Goal: Navigation & Orientation: Find specific page/section

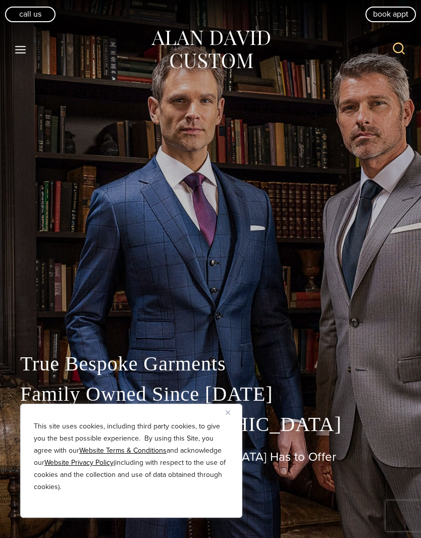
click at [229, 410] on button "Close" at bounding box center [232, 413] width 12 height 12
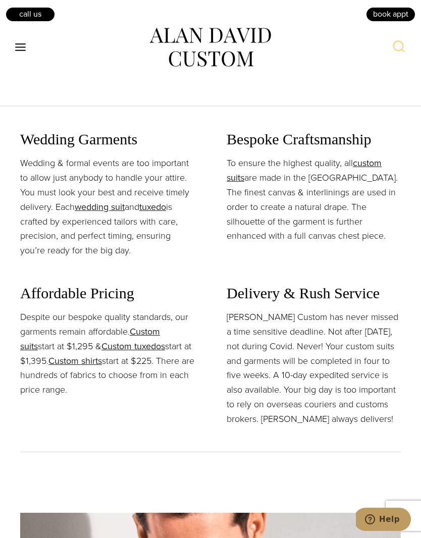
scroll to position [1166, 0]
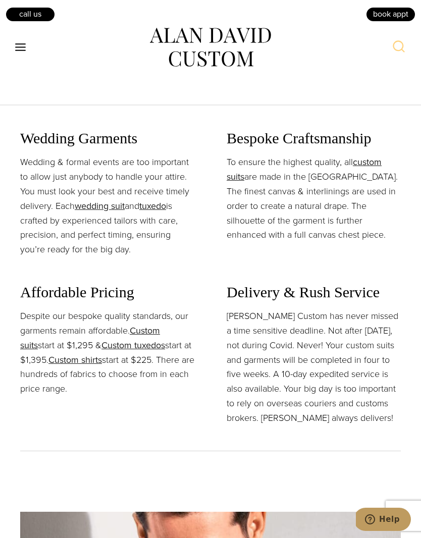
click at [26, 54] on button "Toggle Menu" at bounding box center [20, 47] width 21 height 18
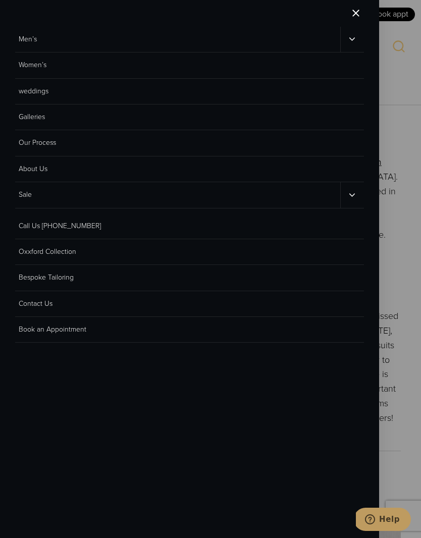
click at [28, 39] on link "Men’s" at bounding box center [177, 39] width 325 height 25
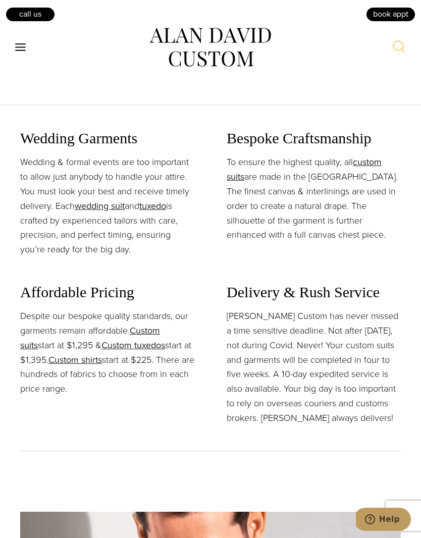
click at [23, 47] on icon "Open menu" at bounding box center [20, 47] width 11 height 8
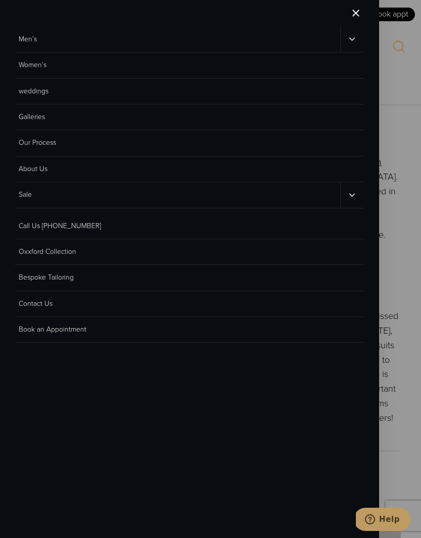
click at [348, 40] on icon "Men’s sub menu toggle" at bounding box center [352, 39] width 10 height 10
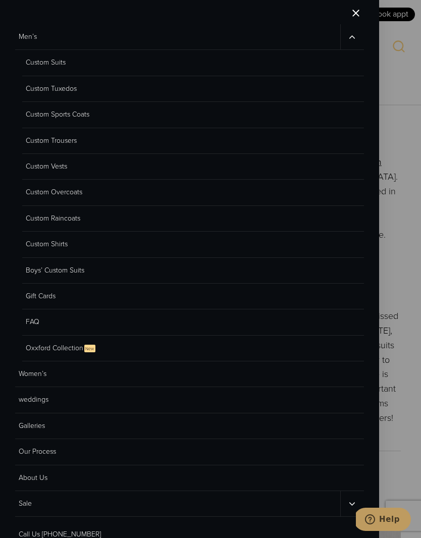
click at [34, 143] on link "Custom Trousers" at bounding box center [193, 141] width 342 height 26
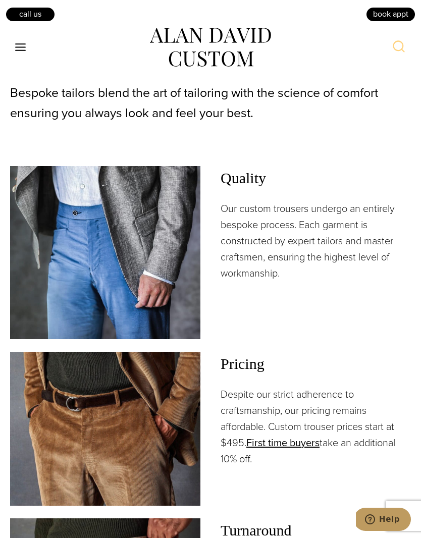
scroll to position [1209, 0]
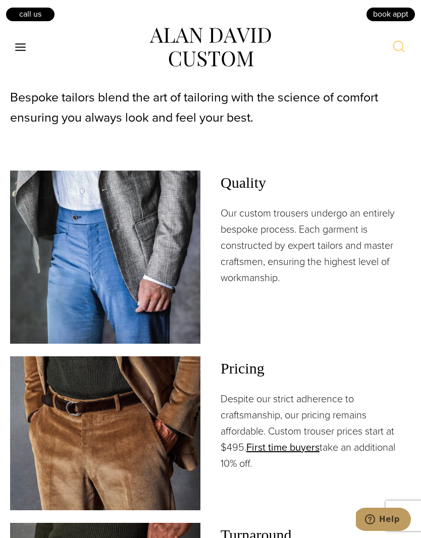
click at [20, 48] on icon "Toggle Menu" at bounding box center [20, 47] width 13 height 13
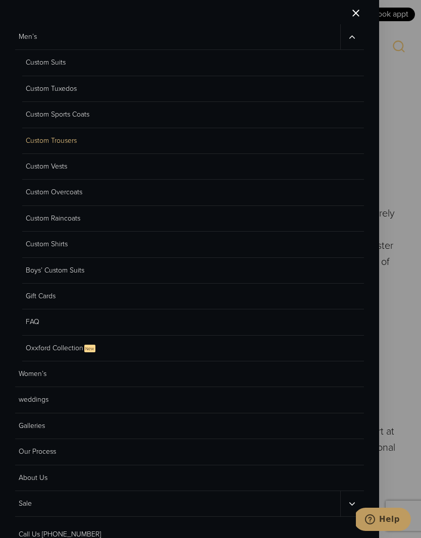
click at [35, 240] on link "Custom Shirts" at bounding box center [193, 245] width 342 height 26
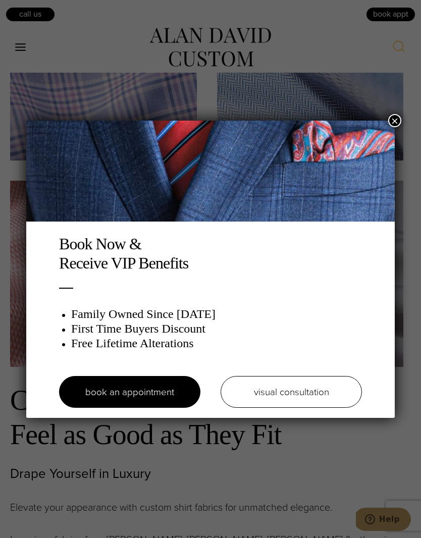
scroll to position [3202, 0]
